Goal: Manage account settings

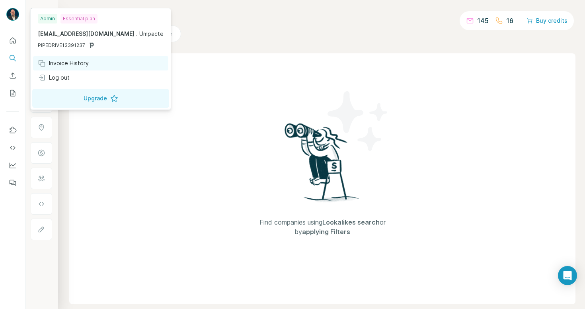
click at [68, 61] on div "Invoice History" at bounding box center [63, 63] width 51 height 8
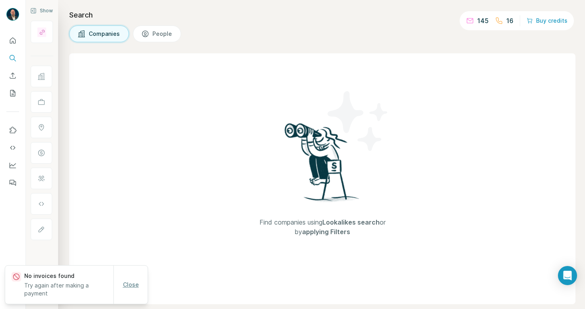
click at [133, 286] on span "Close" at bounding box center [131, 284] width 16 height 8
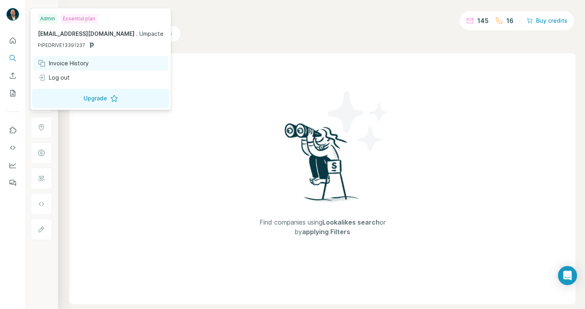
click at [68, 62] on div "Invoice History" at bounding box center [63, 63] width 51 height 8
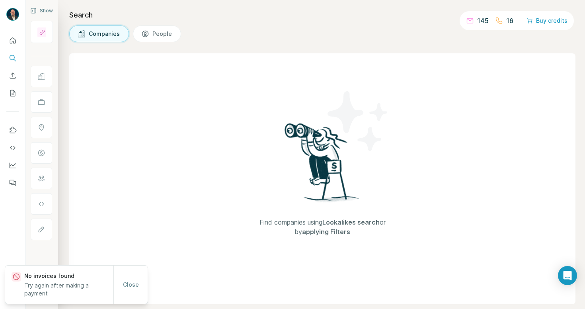
click at [147, 198] on div "Find companies using Lookalikes search or by applying Filters" at bounding box center [322, 178] width 506 height 251
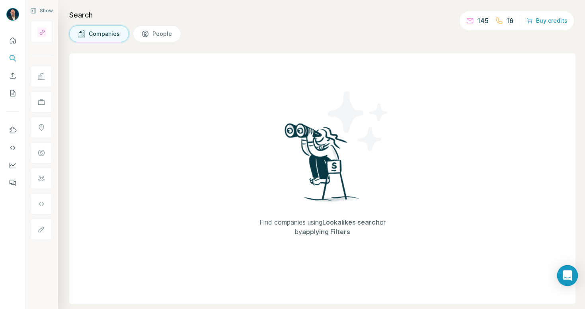
click at [568, 273] on icon "Open Intercom Messenger" at bounding box center [566, 275] width 9 height 10
